Goal: Find specific page/section: Find specific page/section

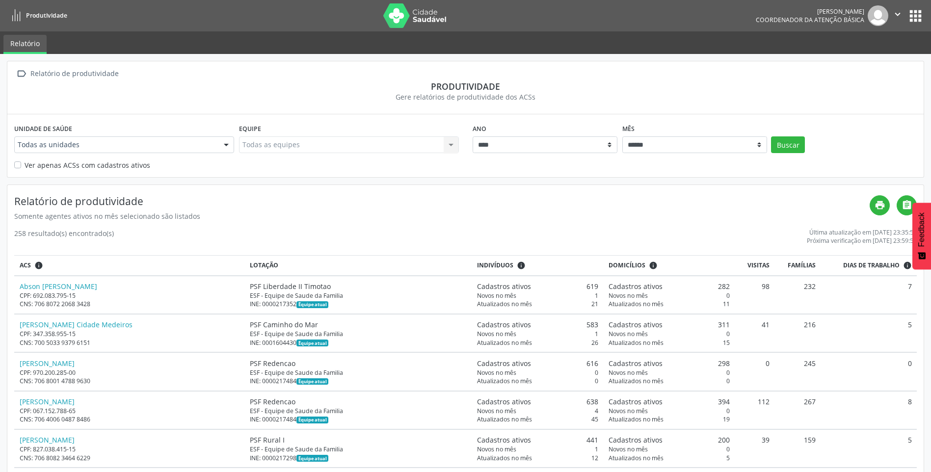
click at [918, 16] on button "apps" at bounding box center [915, 15] width 17 height 17
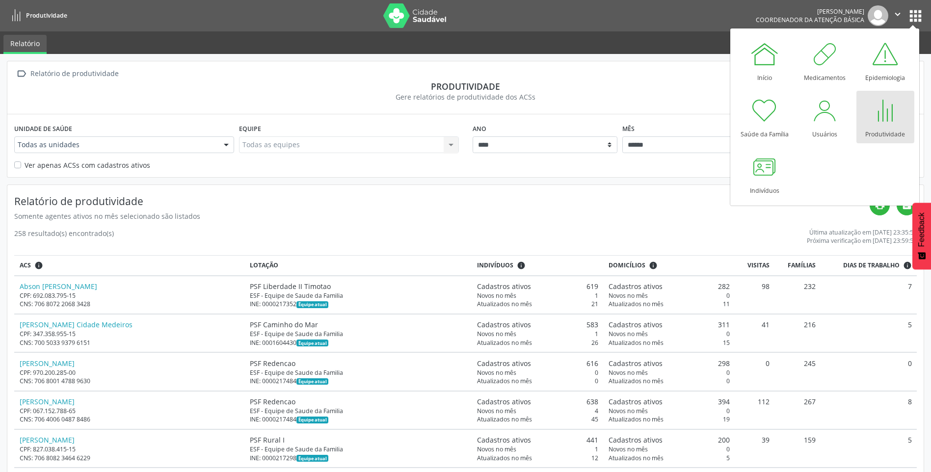
click at [887, 114] on div at bounding box center [885, 110] width 29 height 29
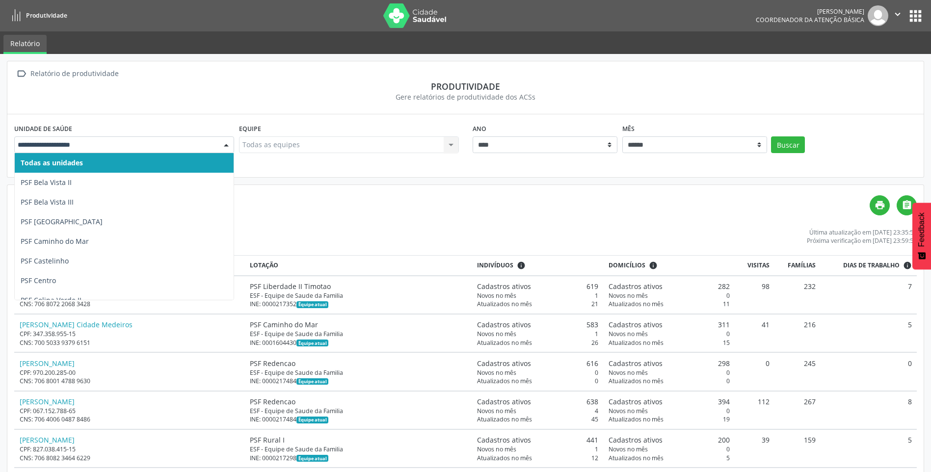
click at [215, 148] on div at bounding box center [124, 145] width 220 height 17
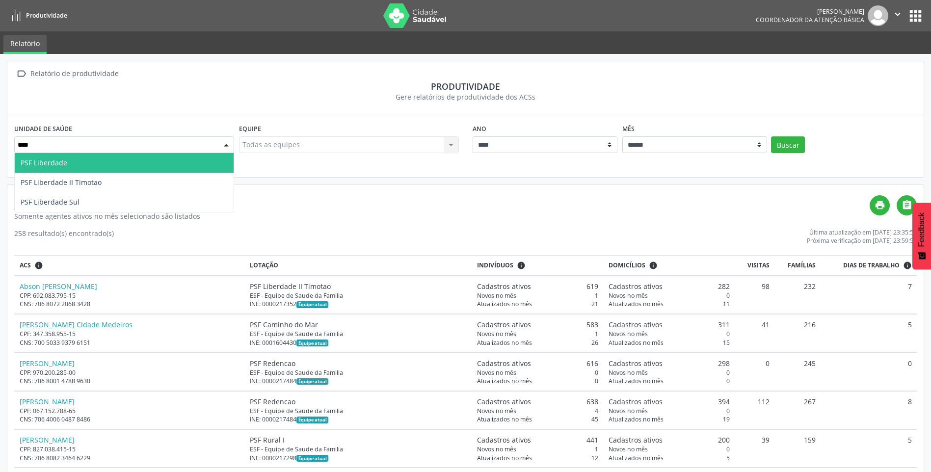
type input "*****"
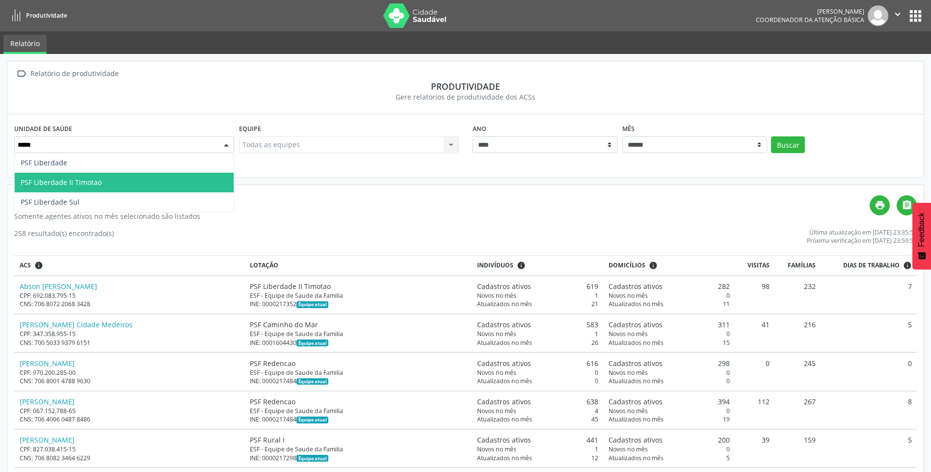
click at [70, 179] on span "PSF Liberdade II Timotao" at bounding box center [61, 182] width 81 height 9
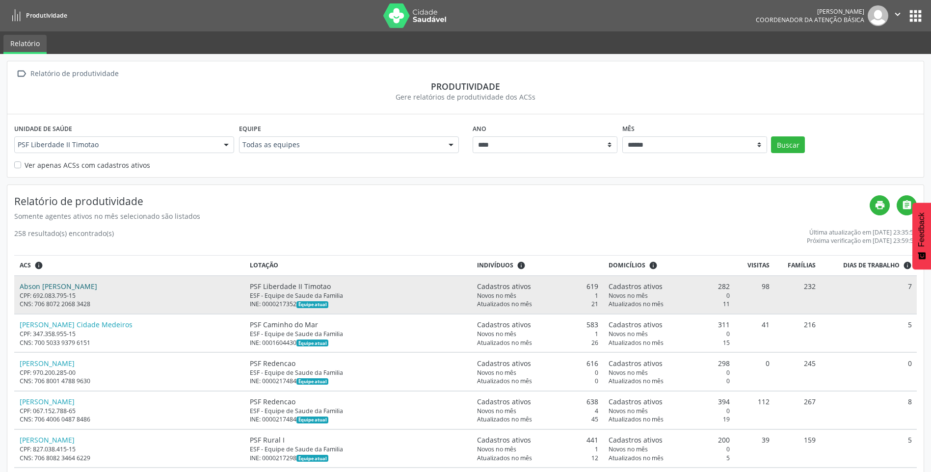
click at [58, 286] on link "Abson [PERSON_NAME]" at bounding box center [59, 286] width 78 height 9
